Goal: Check status: Check status

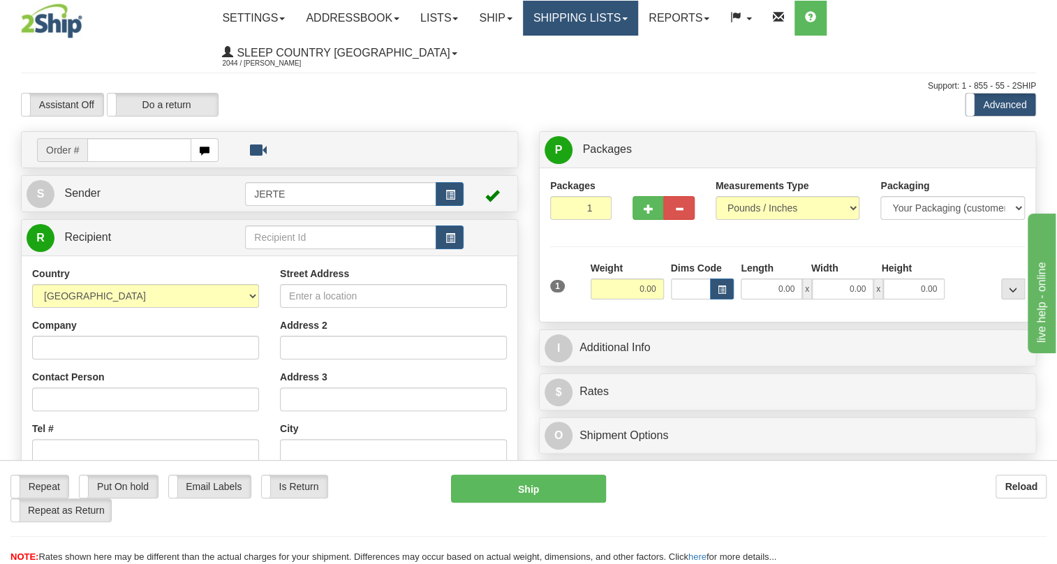
click at [599, 12] on link "Shipping lists" at bounding box center [580, 18] width 115 height 35
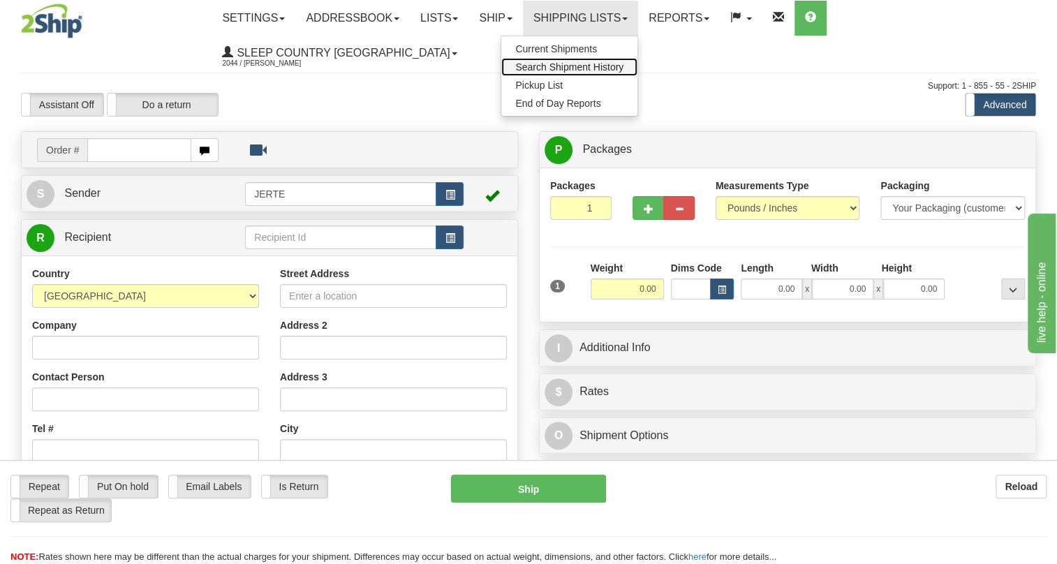
click at [590, 66] on span "Search Shipment History" at bounding box center [569, 66] width 108 height 11
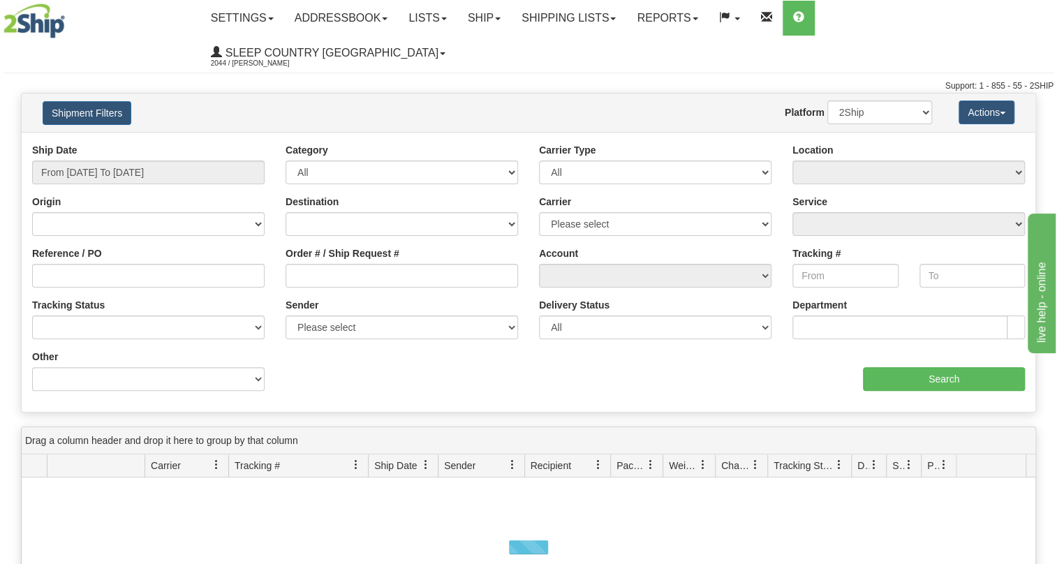
click at [152, 154] on div "Ship Date From [DATE] To [DATE]" at bounding box center [149, 169] width 254 height 52
click at [152, 161] on input "From [DATE] To [DATE]" at bounding box center [148, 173] width 233 height 24
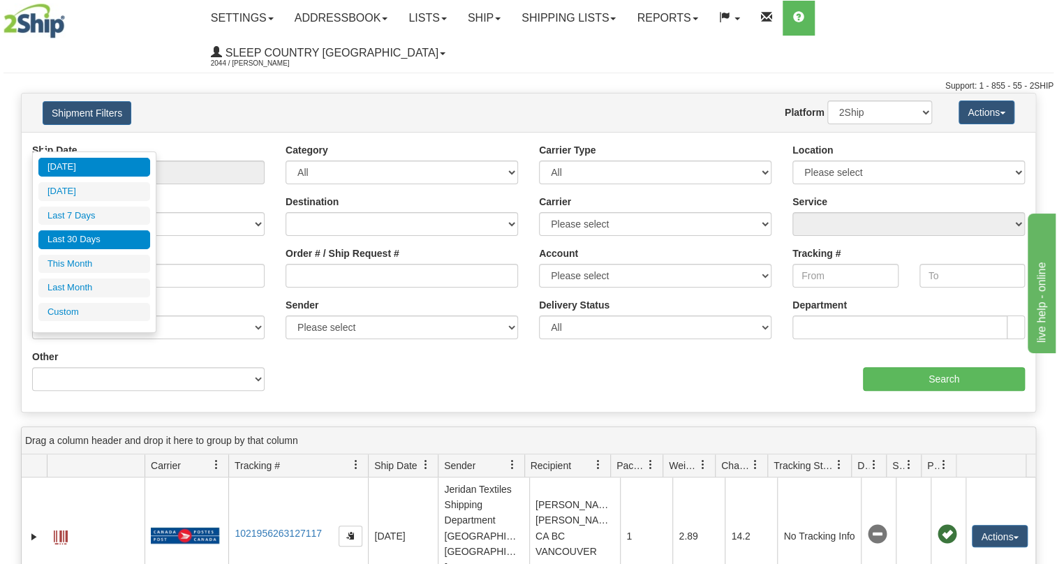
click at [117, 230] on li "Last 30 Days" at bounding box center [94, 239] width 112 height 19
type input "From [DATE] To [DATE]"
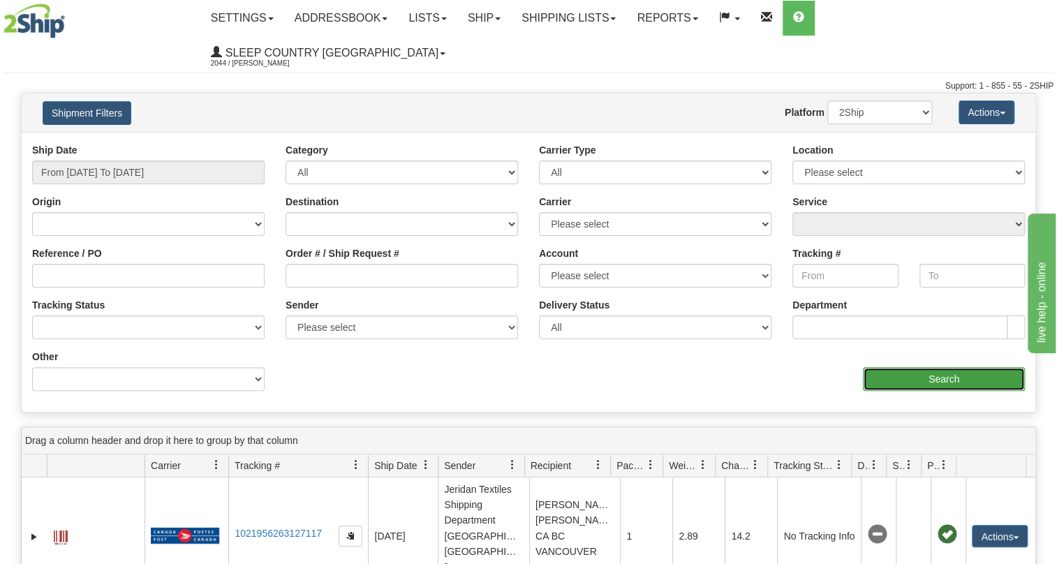
click at [959, 367] on input "Search" at bounding box center [944, 379] width 162 height 24
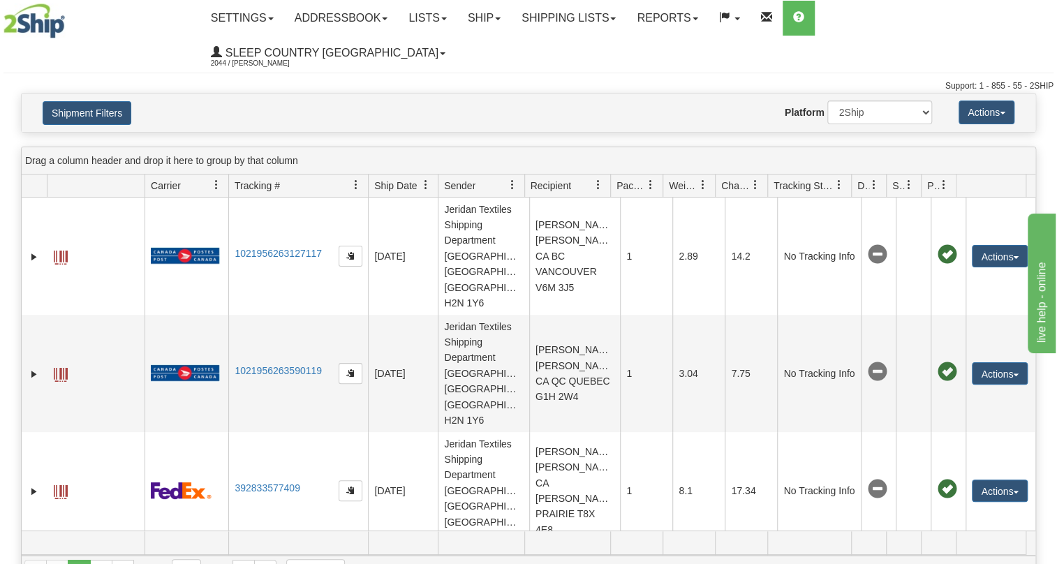
click at [562, 179] on span "Recipient" at bounding box center [551, 186] width 41 height 14
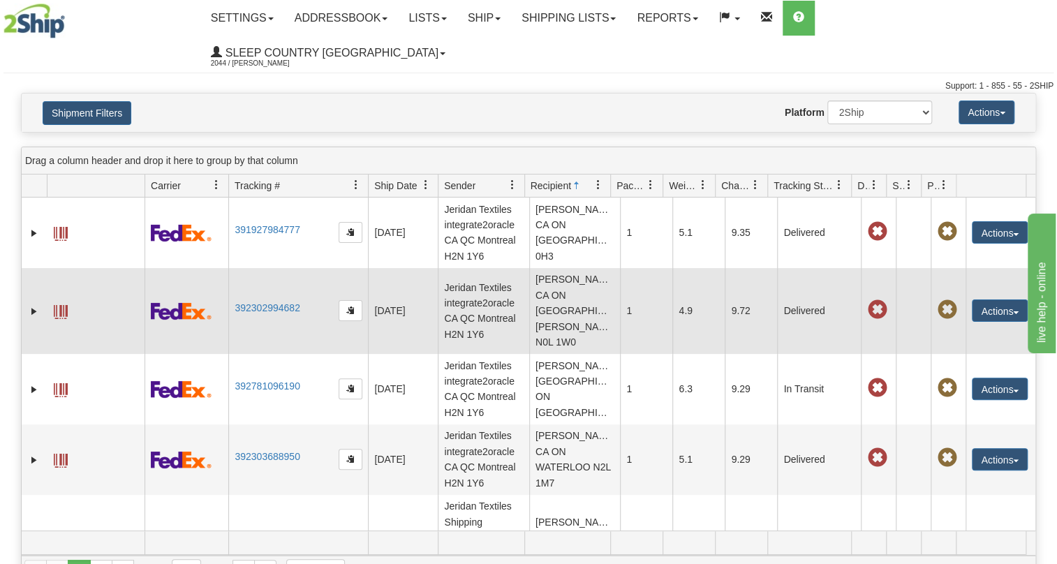
scroll to position [105, 0]
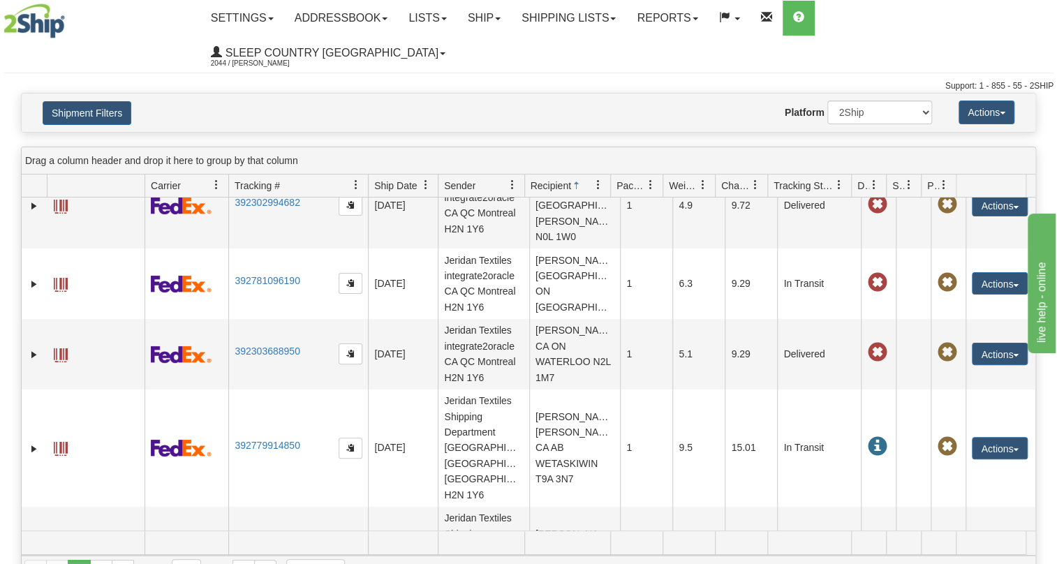
click at [398, 179] on span "Ship Date" at bounding box center [395, 186] width 43 height 14
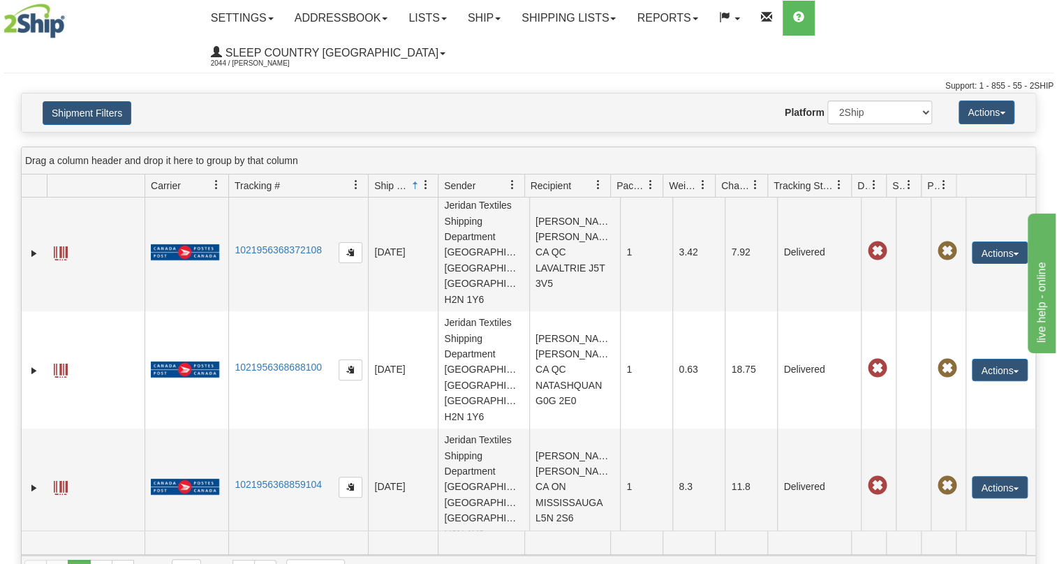
click at [421, 179] on span at bounding box center [425, 184] width 11 height 11
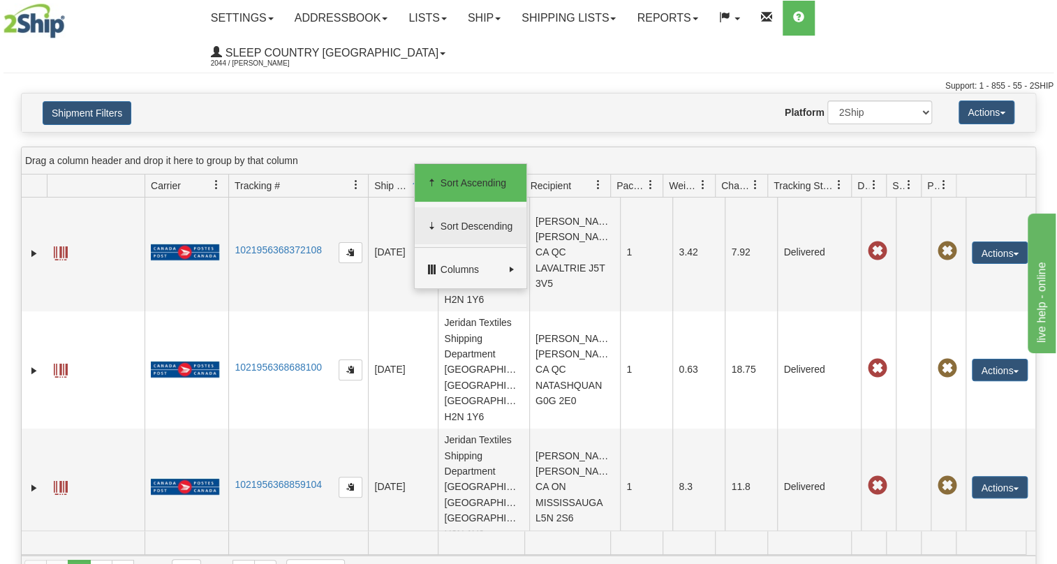
click at [452, 221] on span "Sort Descending" at bounding box center [478, 226] width 74 height 14
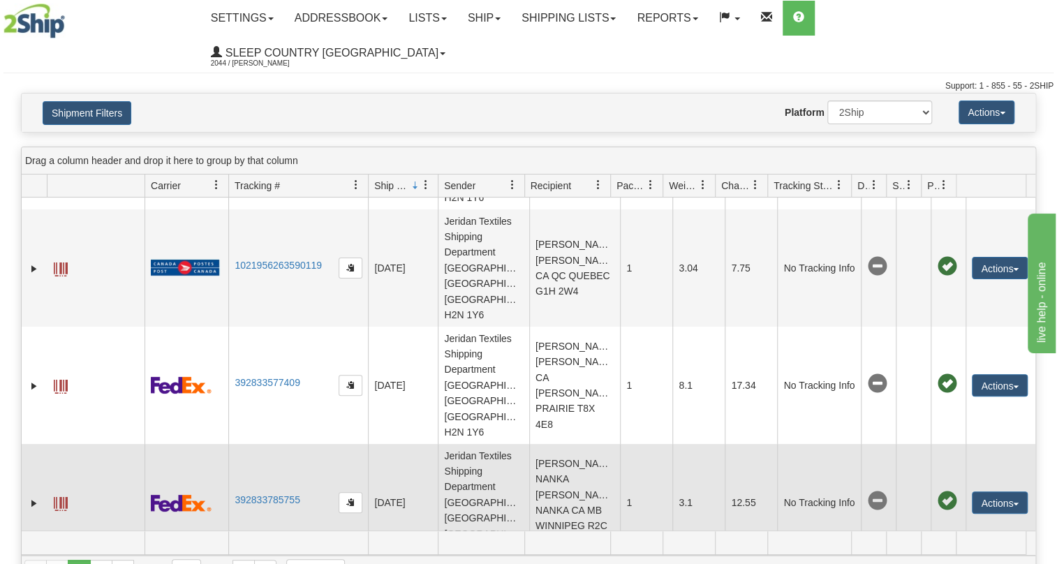
click at [573, 444] on td "[PERSON_NAME] NANKA [PERSON_NAME] NANKA CA MB WINNIPEG R2C 0G2" at bounding box center [574, 502] width 91 height 117
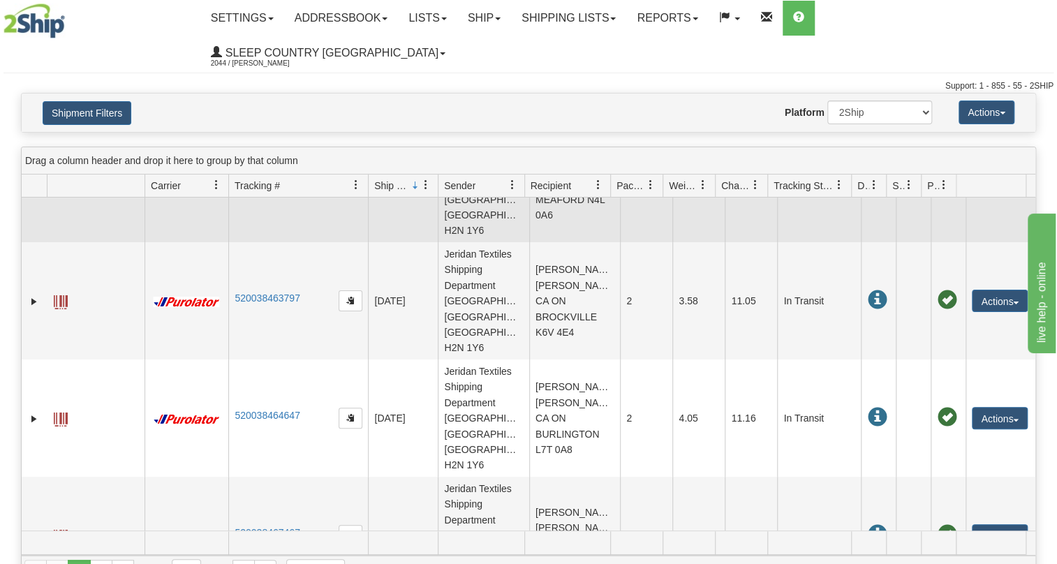
scroll to position [1798, 0]
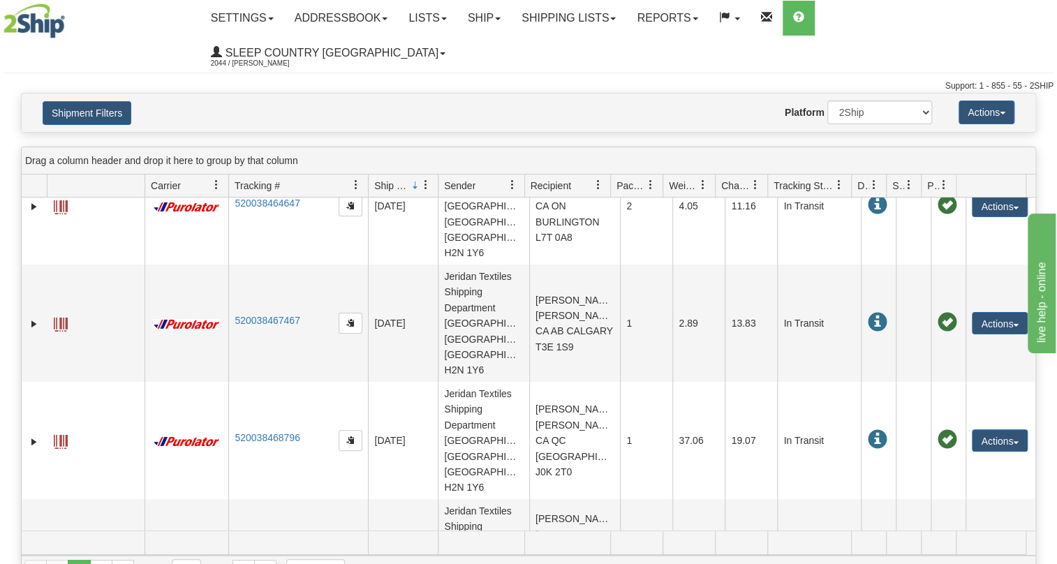
click at [678, 101] on div "Website Agent Nothing selected Client User Platform 2Ship Imported" at bounding box center [570, 113] width 745 height 24
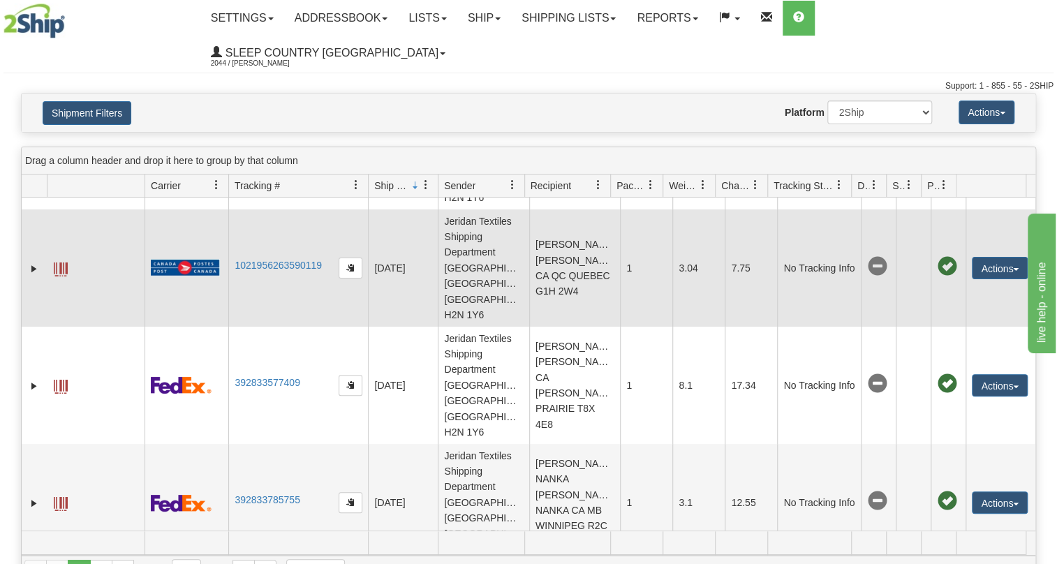
scroll to position [0, 0]
